Goal: Register for event/course: Register for event/course

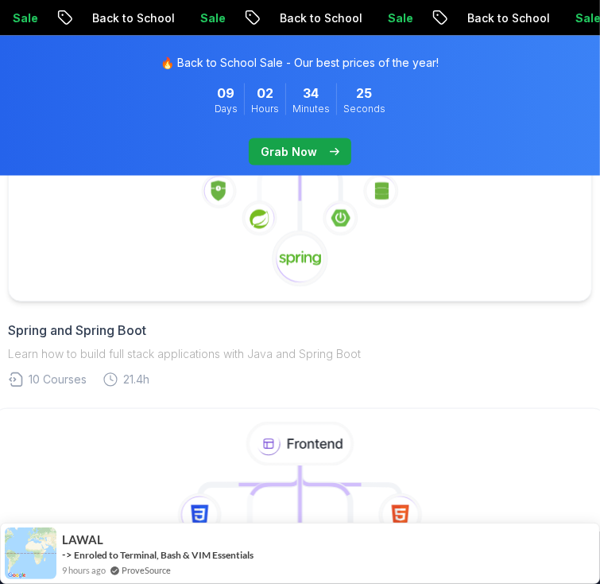
scroll to position [1158, 0]
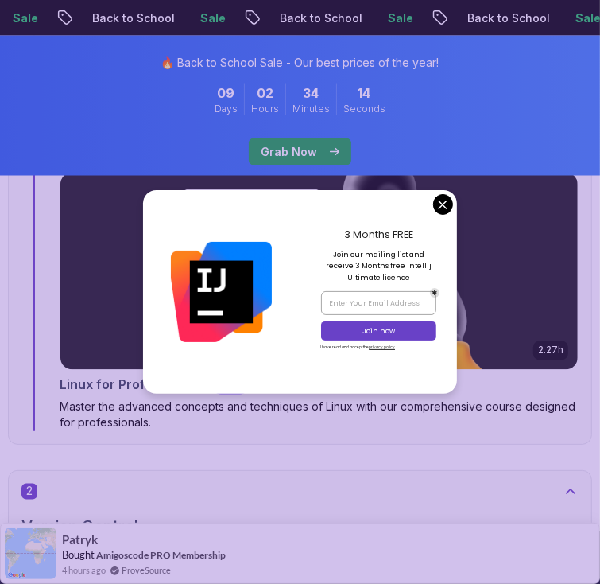
scroll to position [1322, 0]
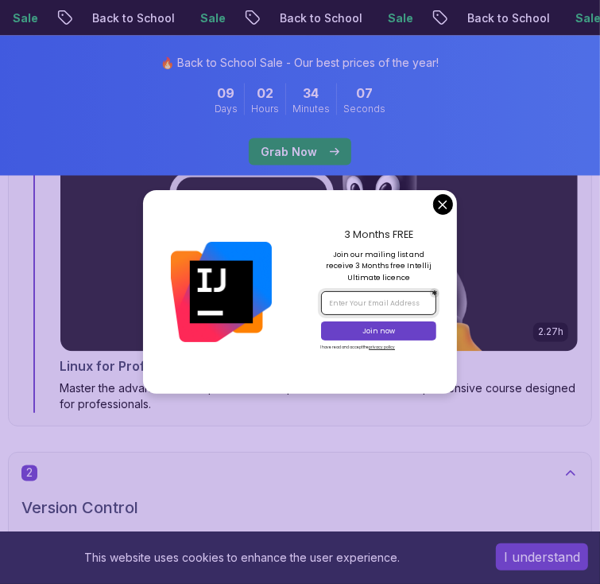
click at [377, 303] on input "email" at bounding box center [379, 302] width 116 height 23
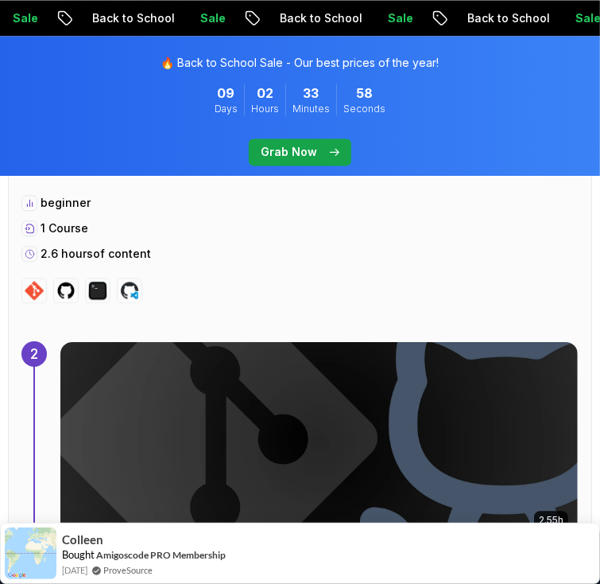
scroll to position [1765, 0]
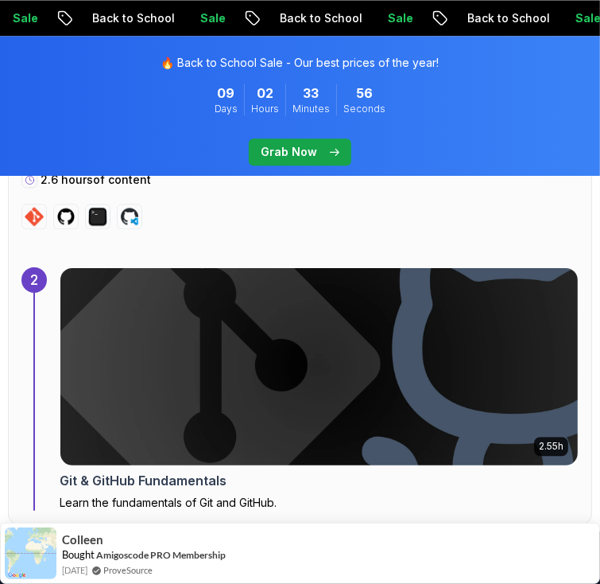
click at [191, 263] on img at bounding box center [320, 366] width 544 height 207
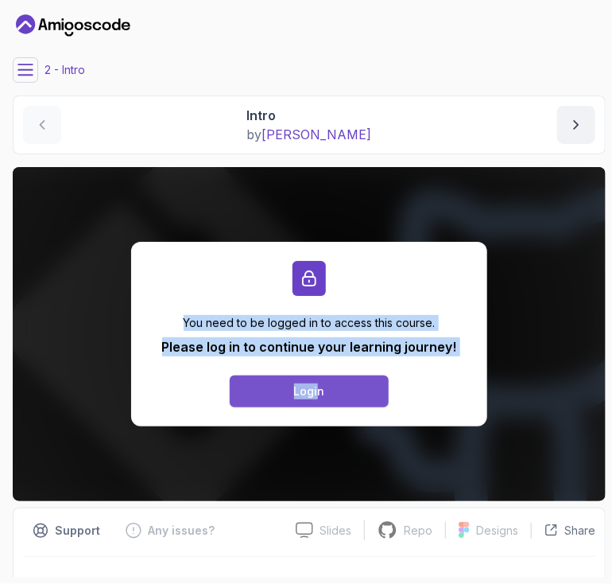
click at [317, 389] on div "You need to be logged in to access this course. Please log in to continue your …" at bounding box center [309, 334] width 593 height 334
click at [317, 389] on div "Login" at bounding box center [309, 391] width 31 height 16
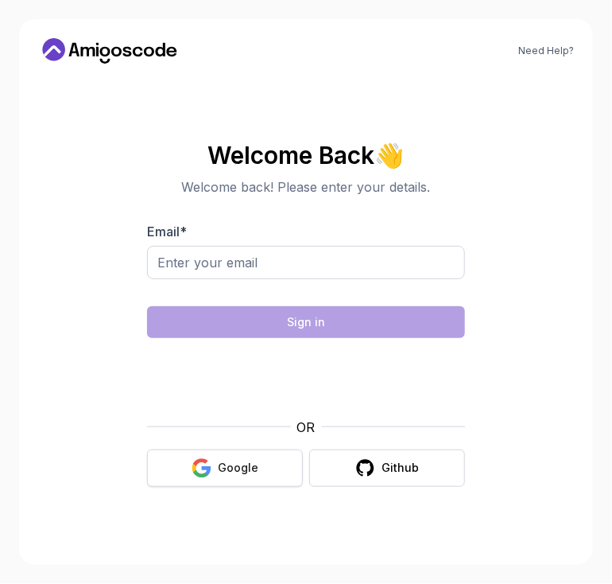
click at [245, 462] on div "Google" at bounding box center [238, 468] width 41 height 16
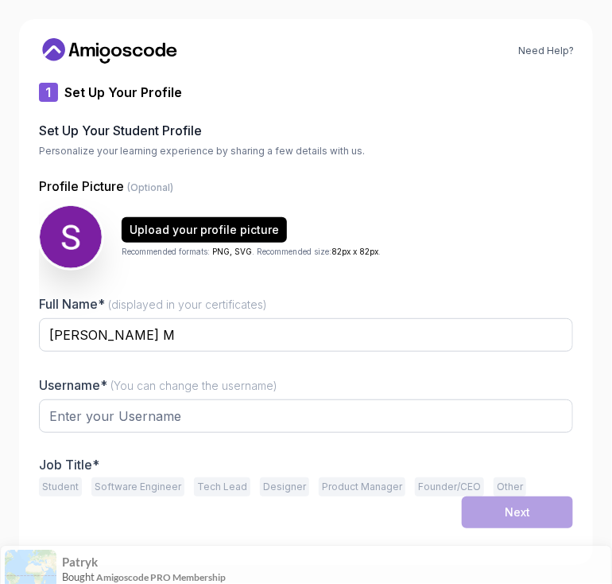
type input "zestysquirrel7ef88"
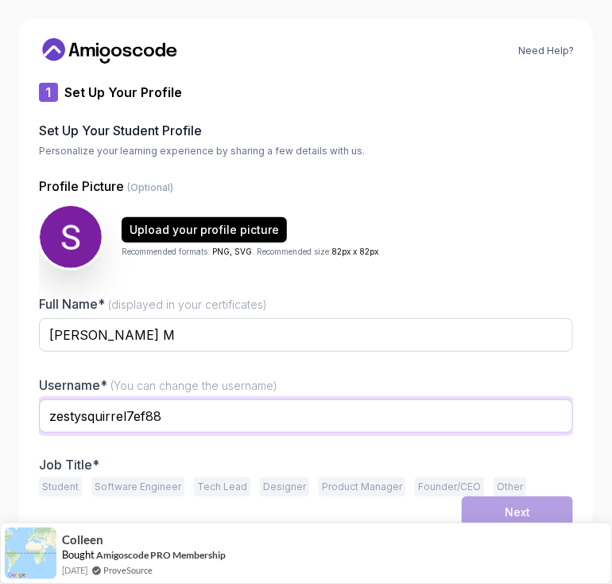
drag, startPoint x: 195, startPoint y: 414, endPoint x: 25, endPoint y: 421, distance: 169.5
click at [25, 421] on div "Need Help? 1 Set Up Your Profile 1 Set Up Your Profile 2 Let's Get to Know You …" at bounding box center [306, 291] width 574 height 545
type input "Subashchandra07"
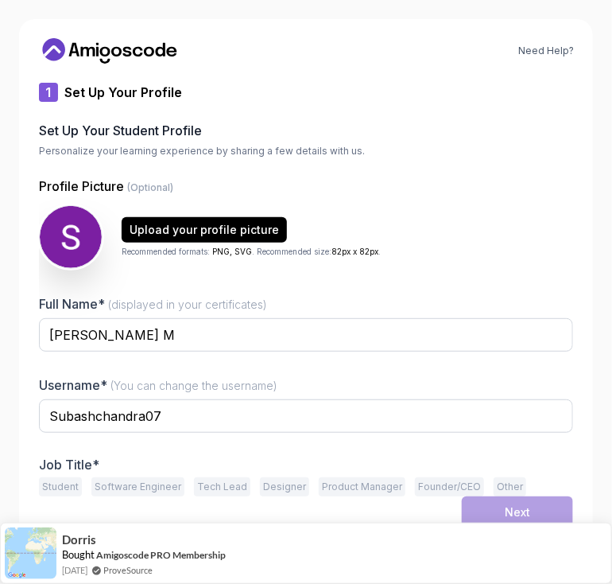
click at [54, 481] on button "Student" at bounding box center [60, 486] width 43 height 19
click at [504, 498] on button "Next" at bounding box center [517, 512] width 111 height 32
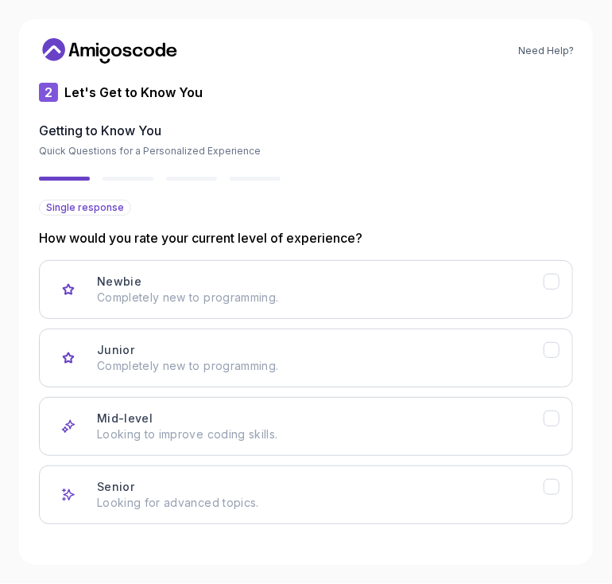
scroll to position [60, 0]
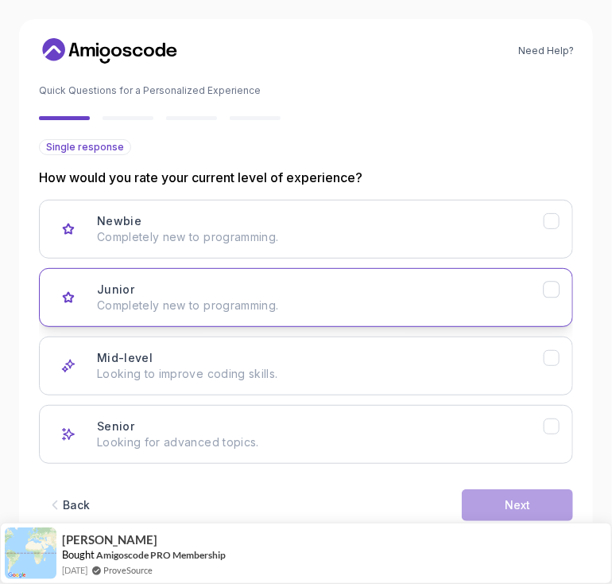
click at [175, 309] on p "Completely new to programming." at bounding box center [320, 305] width 447 height 16
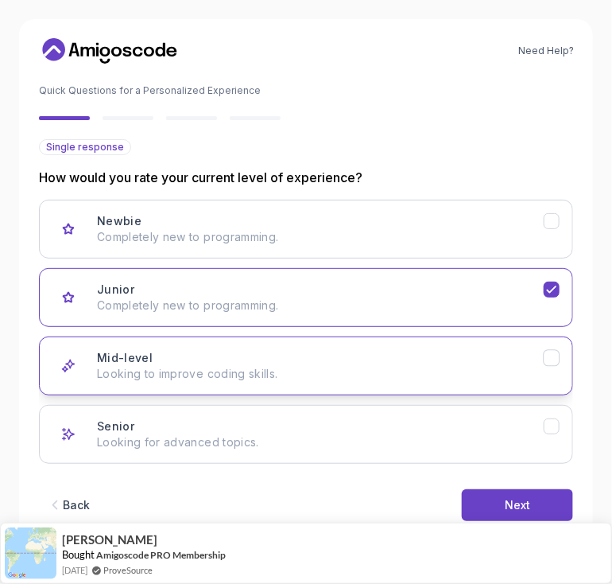
click at [167, 357] on div "Mid-level Looking to improve coding skills." at bounding box center [320, 366] width 447 height 32
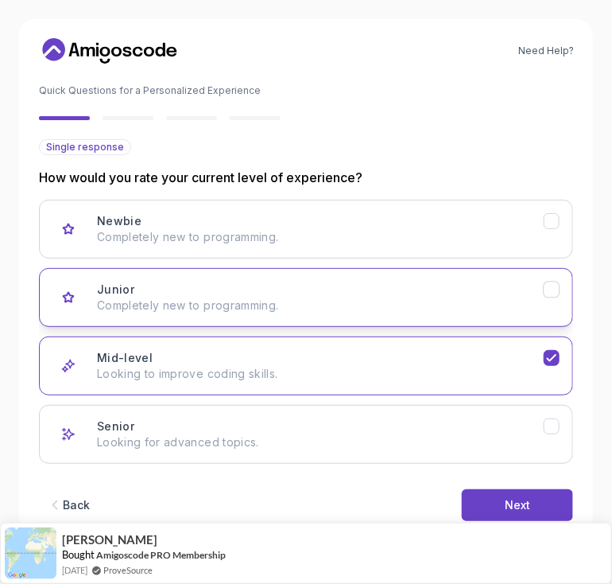
click at [195, 297] on p "Completely new to programming." at bounding box center [320, 305] width 447 height 16
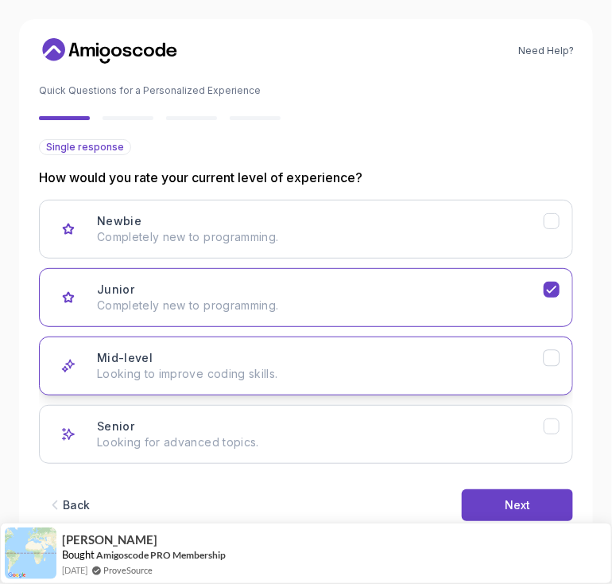
click at [192, 360] on div "Mid-level Looking to improve coding skills." at bounding box center [320, 366] width 447 height 32
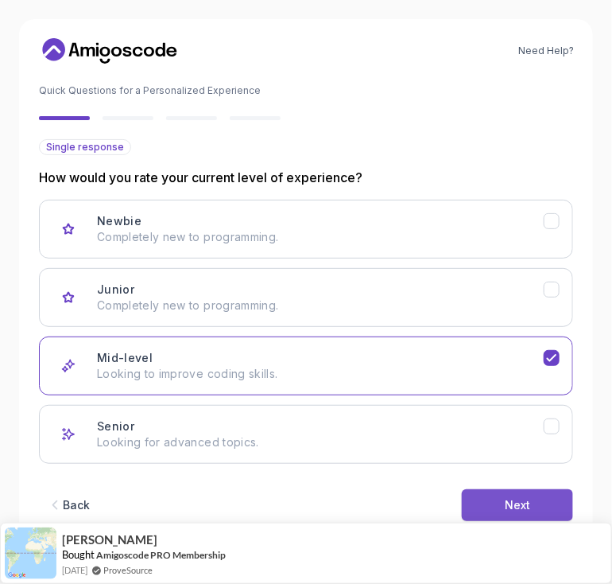
click at [516, 497] on div "Next" at bounding box center [517, 505] width 25 height 16
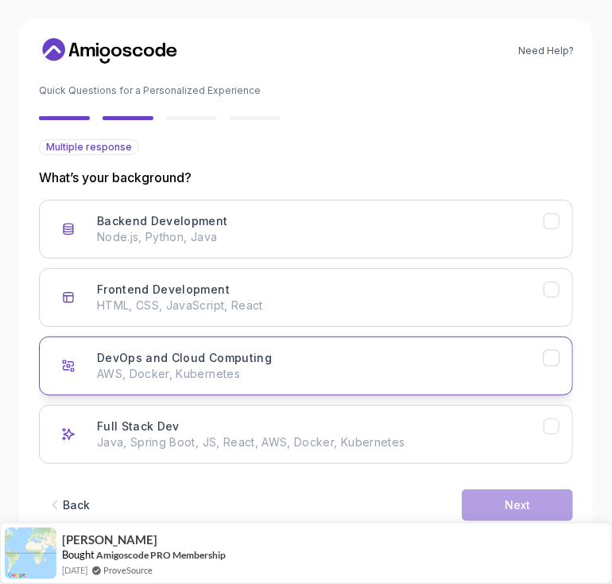
click at [173, 366] on p "AWS, Docker, Kubernetes" at bounding box center [320, 374] width 447 height 16
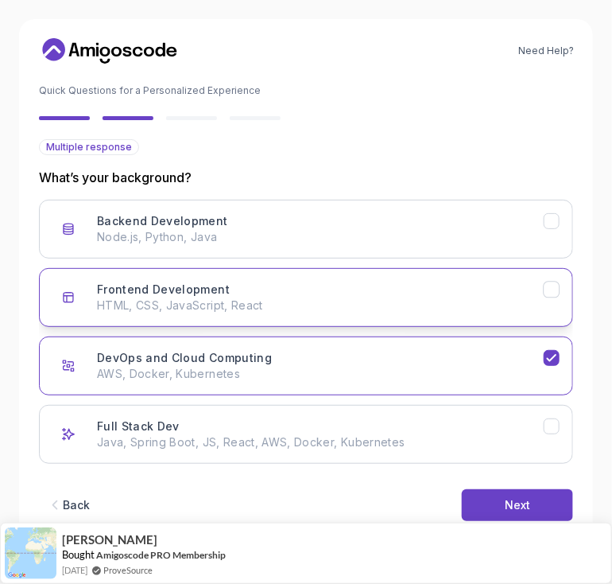
click at [239, 300] on p "HTML, CSS, JavaScript, React" at bounding box center [320, 305] width 447 height 16
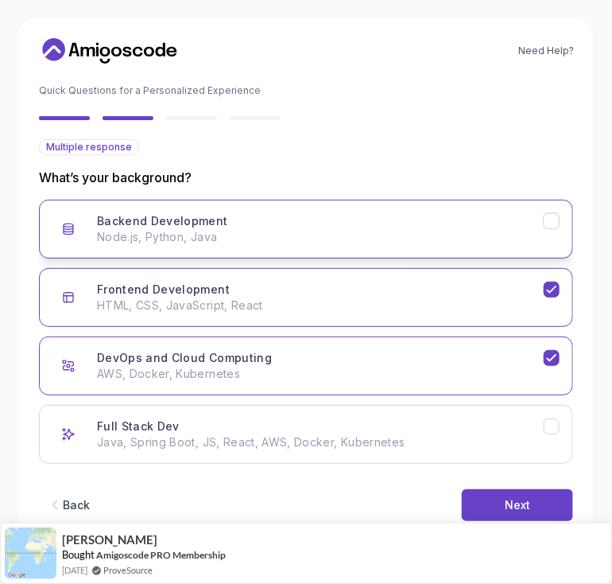
click at [267, 222] on div "Backend Development Node.js, Python, Java" at bounding box center [320, 229] width 447 height 32
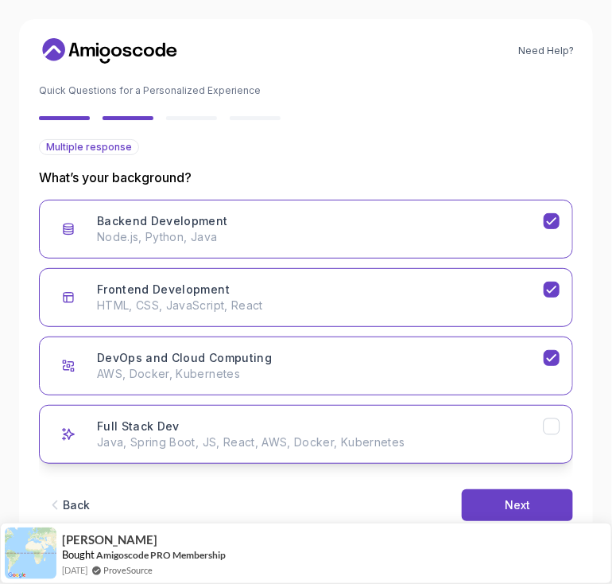
click at [217, 415] on button "Full Stack Dev Java, Spring Boot, JS, React, AWS, Docker, Kubernetes" at bounding box center [306, 434] width 534 height 59
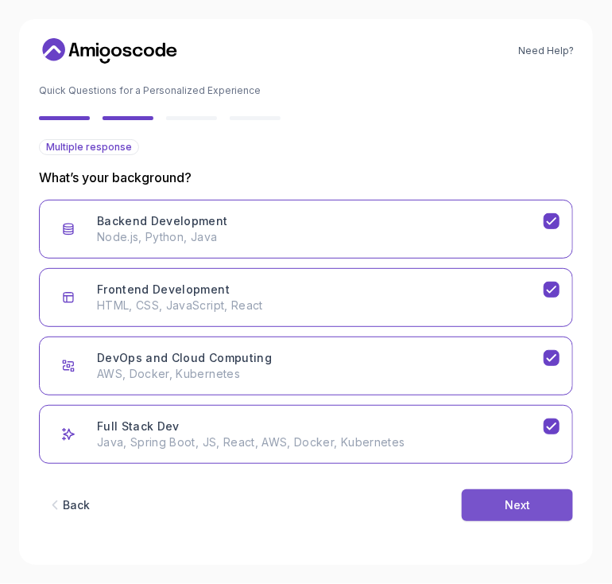
click at [467, 502] on button "Next" at bounding box center [517, 505] width 111 height 32
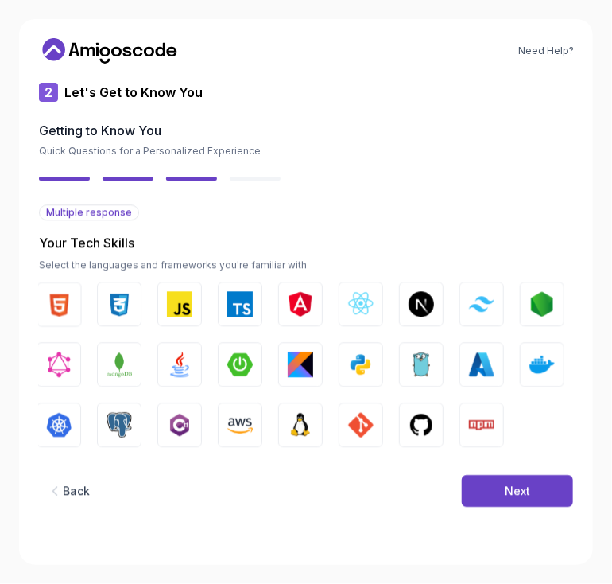
scroll to position [0, 0]
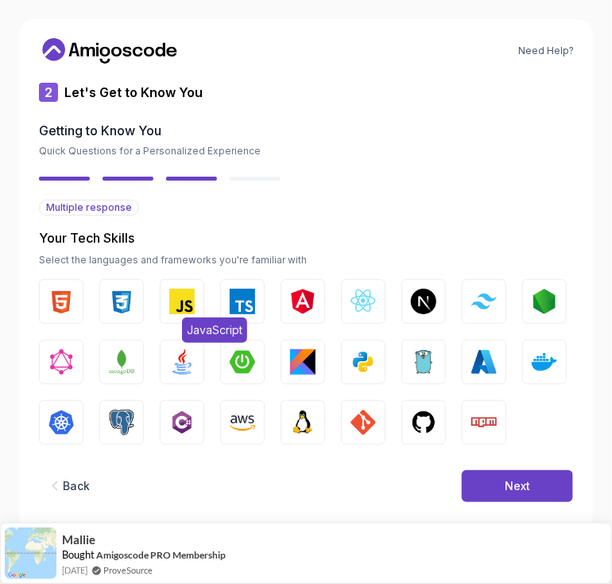
click at [178, 301] on img "button" at bounding box center [181, 301] width 25 height 25
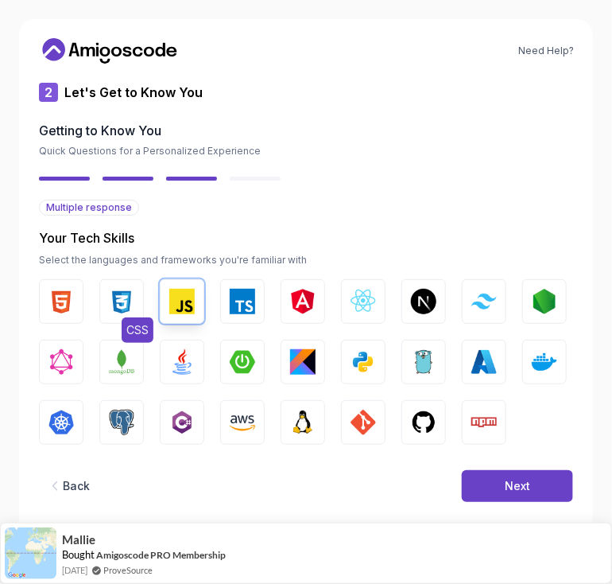
click at [113, 297] on img "button" at bounding box center [121, 301] width 25 height 25
click at [57, 297] on img "button" at bounding box center [60, 301] width 25 height 25
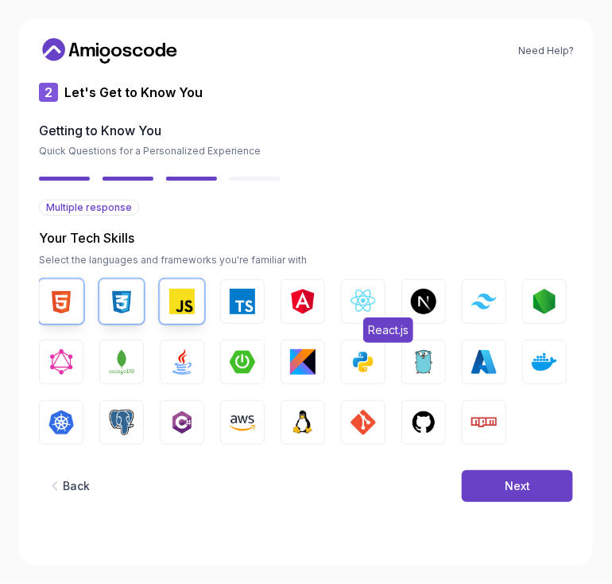
click at [354, 300] on img "button" at bounding box center [363, 301] width 25 height 25
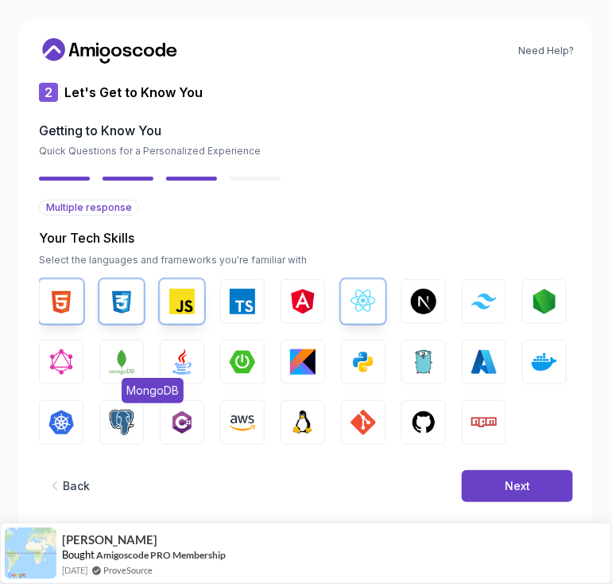
click at [103, 353] on button "MongoDB" at bounding box center [121, 361] width 45 height 45
click at [178, 360] on img "button" at bounding box center [181, 361] width 25 height 25
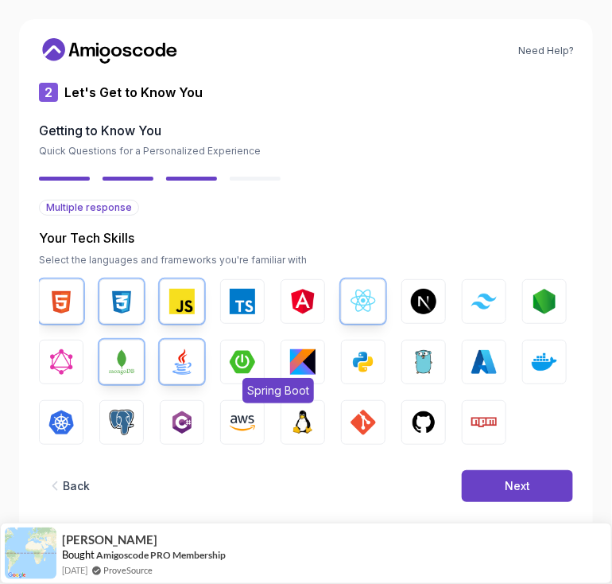
click at [240, 360] on img "button" at bounding box center [242, 361] width 25 height 25
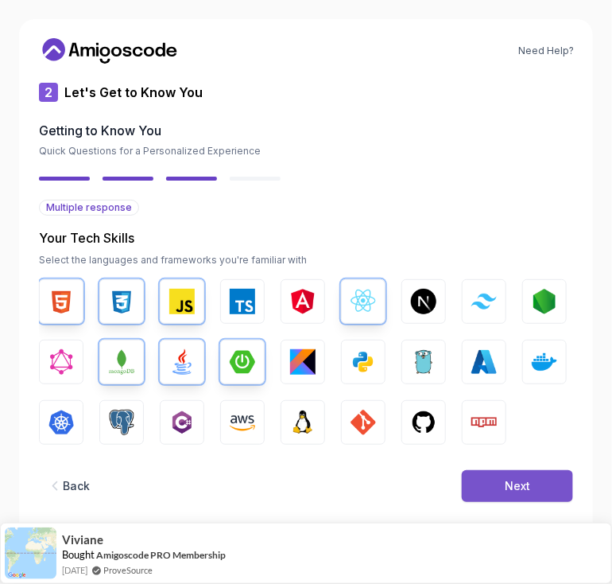
click at [527, 479] on div "Next" at bounding box center [517, 486] width 25 height 16
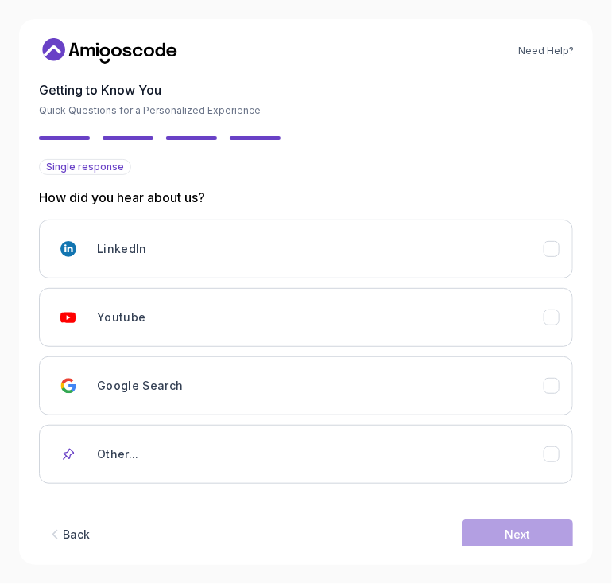
scroll to position [70, 0]
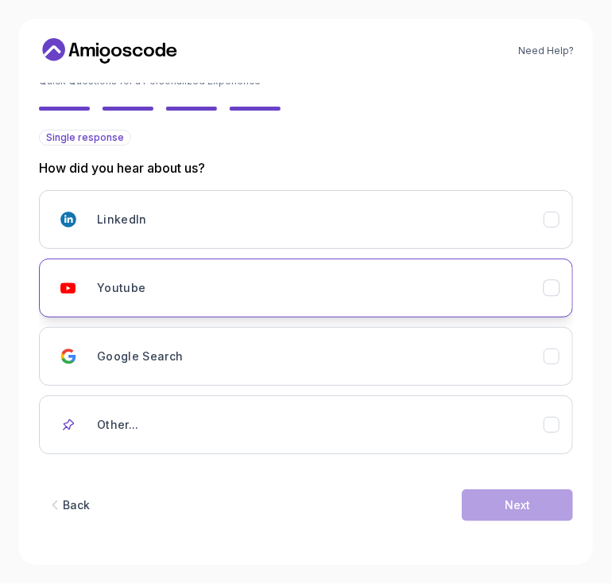
click at [221, 300] on div "Youtube" at bounding box center [320, 288] width 447 height 32
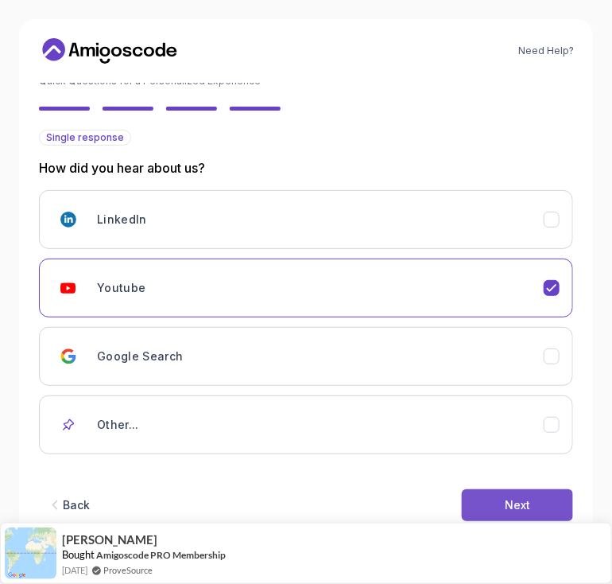
click at [493, 504] on button "Next" at bounding box center [517, 505] width 111 height 32
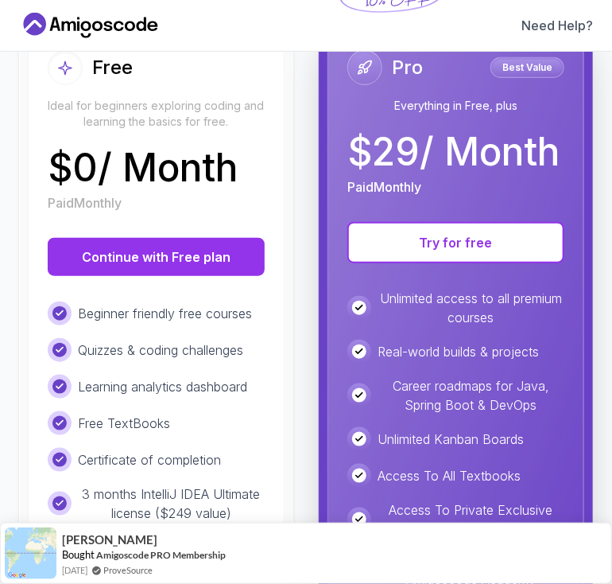
scroll to position [200, 0]
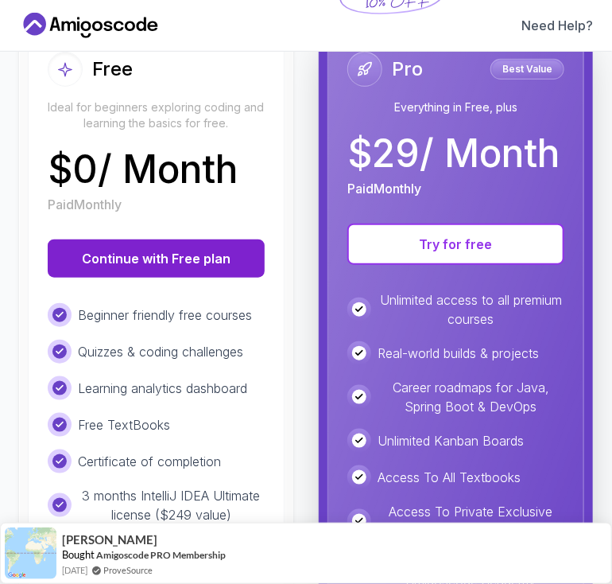
click at [140, 249] on button "Continue with Free plan" at bounding box center [156, 258] width 217 height 38
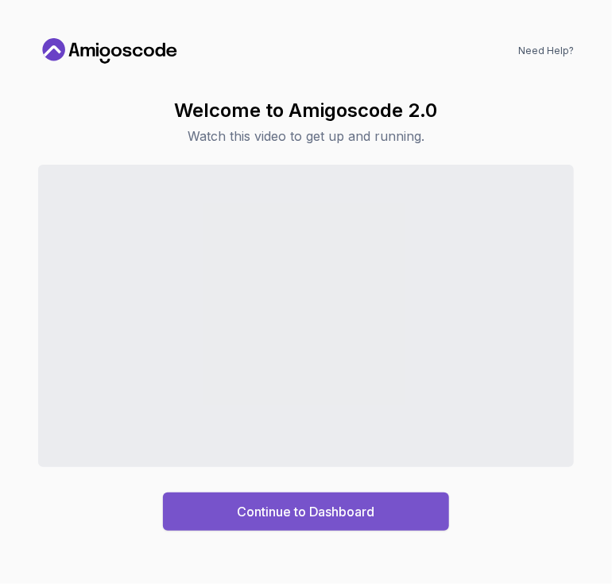
click at [296, 520] on button "Continue to Dashboard" at bounding box center [306, 511] width 286 height 38
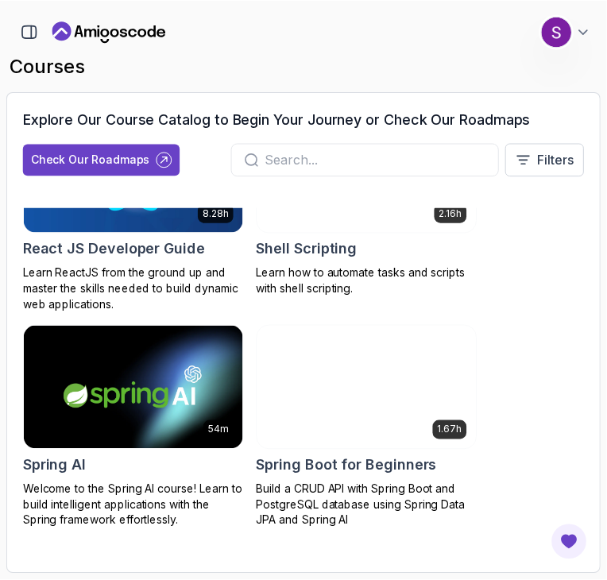
scroll to position [3774, 0]
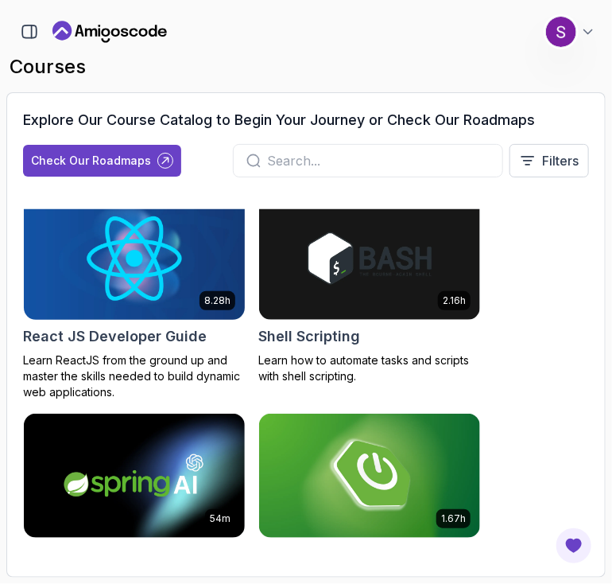
click at [153, 323] on img at bounding box center [134, 258] width 232 height 130
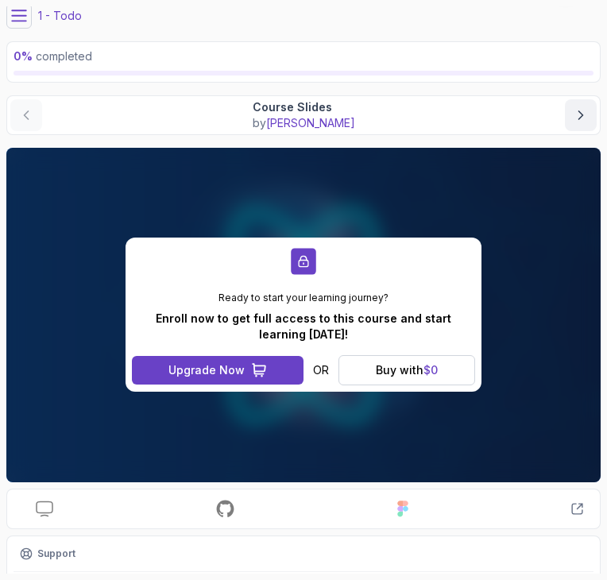
scroll to position [56, 0]
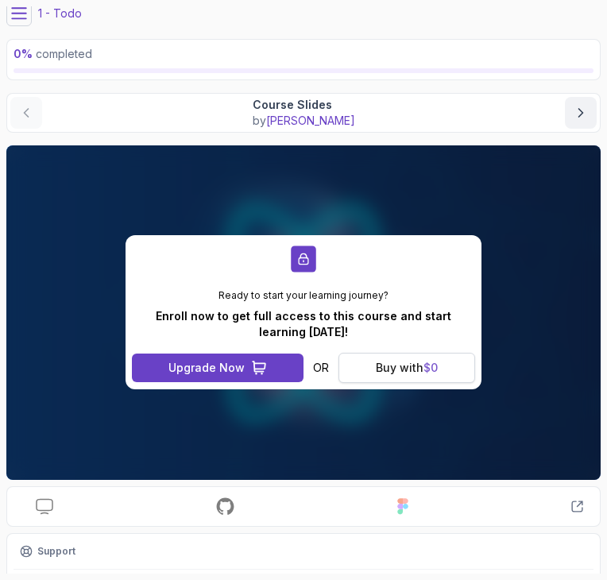
click at [427, 365] on span "$ 0" at bounding box center [431, 368] width 14 height 14
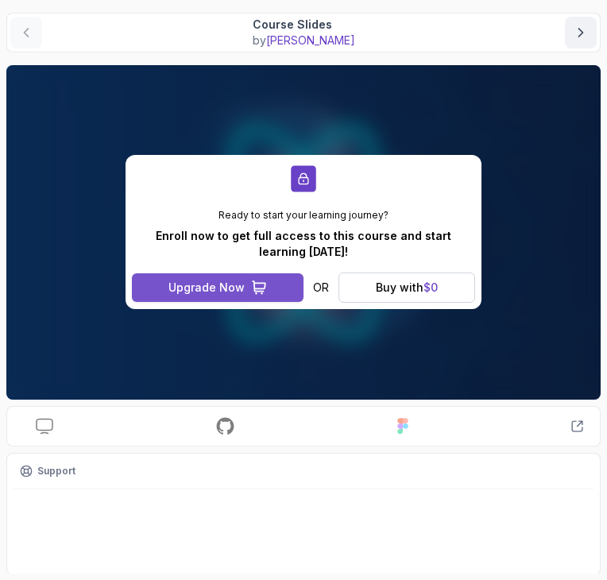
scroll to position [0, 0]
